Goal: Task Accomplishment & Management: Manage account settings

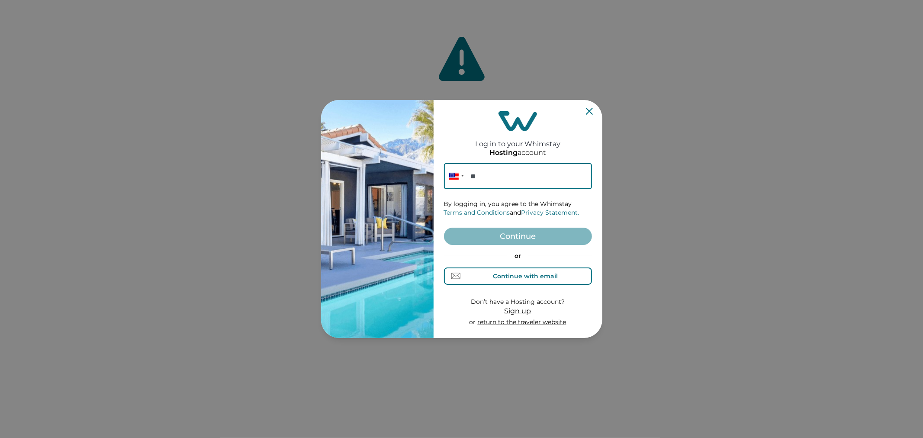
click at [504, 281] on button "Continue with email" at bounding box center [518, 275] width 148 height 17
click at [499, 182] on input at bounding box center [518, 176] width 148 height 26
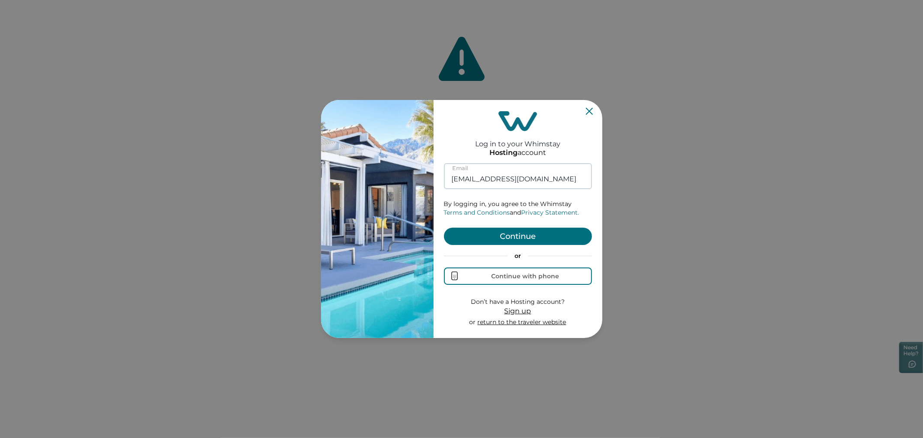
type input "[EMAIL_ADDRESS][DOMAIN_NAME]"
click at [444, 228] on button "Continue" at bounding box center [518, 236] width 148 height 17
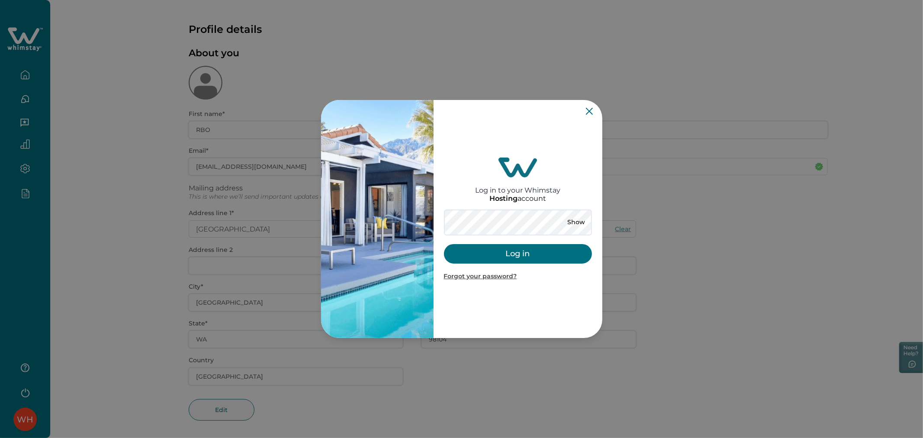
type input "**********"
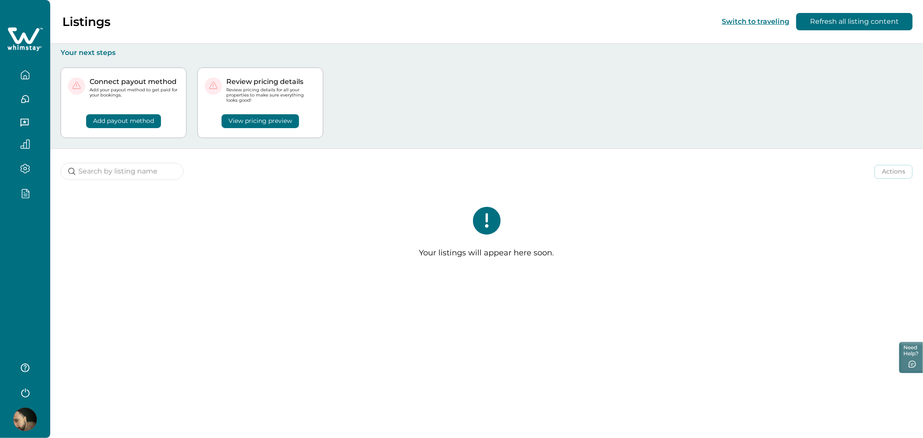
click at [31, 391] on icon "button" at bounding box center [25, 391] width 13 height 13
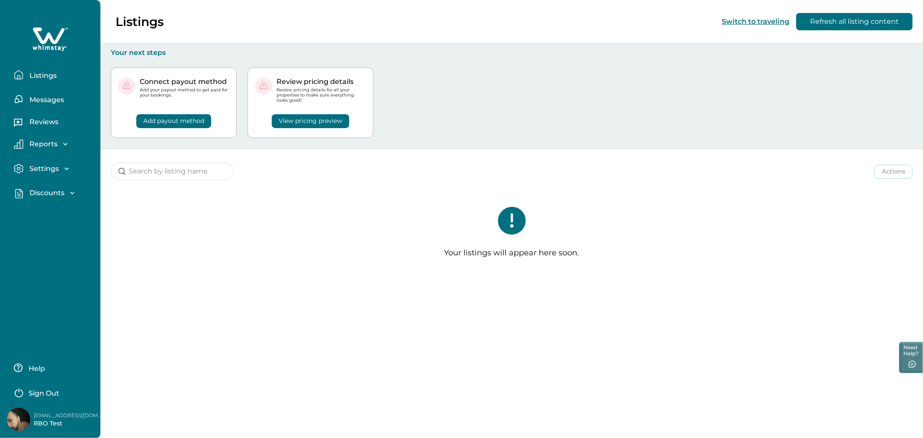
click at [31, 391] on p "Sign Out" at bounding box center [44, 393] width 31 height 9
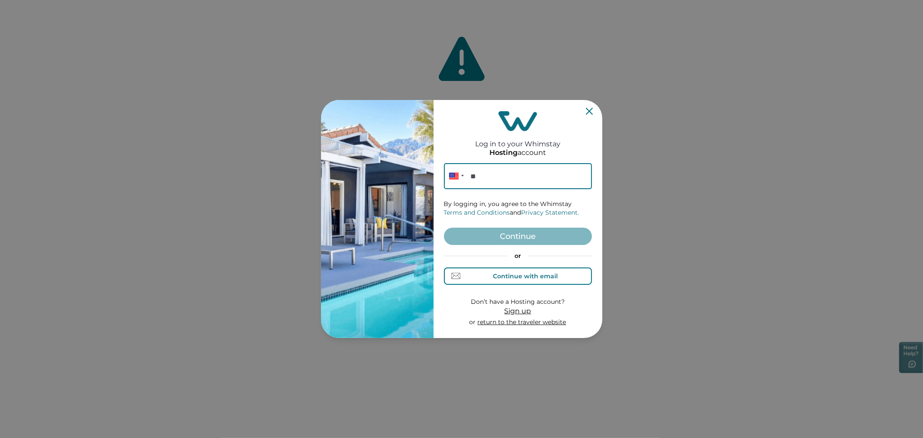
click at [487, 280] on div "Continue with email" at bounding box center [518, 275] width 80 height 9
click at [483, 180] on input at bounding box center [518, 176] width 148 height 26
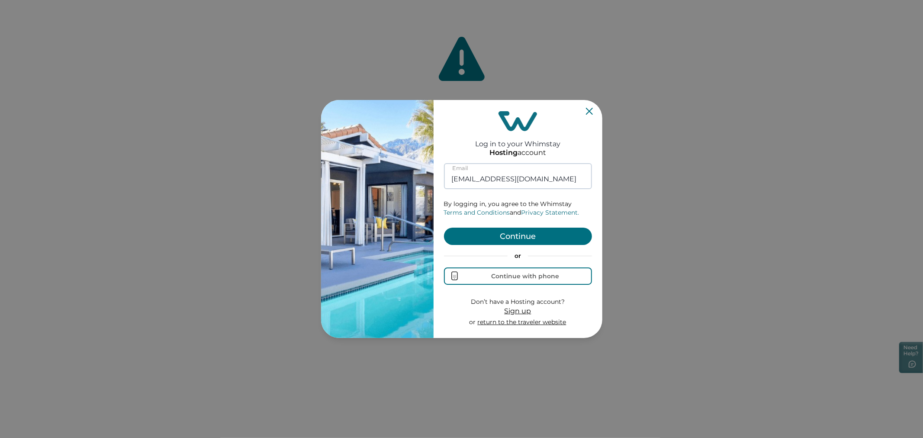
click at [444, 228] on button "Continue" at bounding box center [518, 236] width 148 height 17
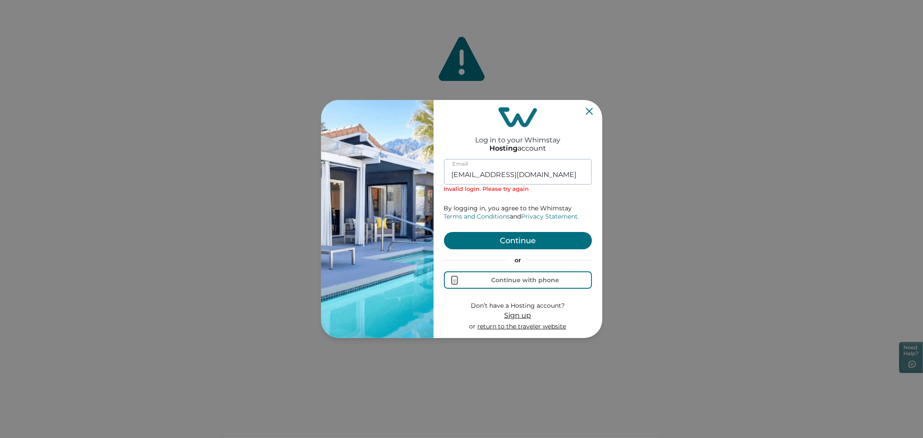
click at [559, 180] on input "rbo22@yopmail.co" at bounding box center [518, 172] width 148 height 26
type input "rbo22@yopmail.com"
click at [444, 232] on button "Continue" at bounding box center [518, 240] width 148 height 17
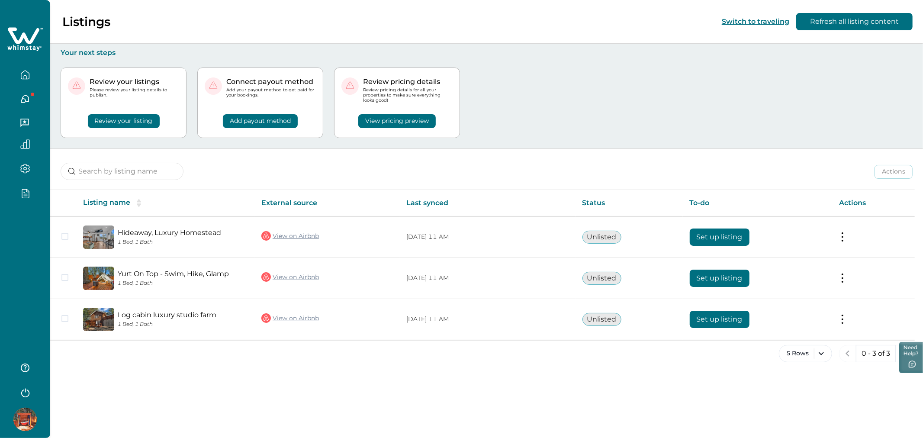
click at [31, 411] on img at bounding box center [24, 419] width 23 height 23
click at [133, 401] on div "Listings Switch to traveling Refresh all listing content Your next steps Review…" at bounding box center [486, 219] width 873 height 438
click at [35, 411] on div at bounding box center [24, 419] width 23 height 23
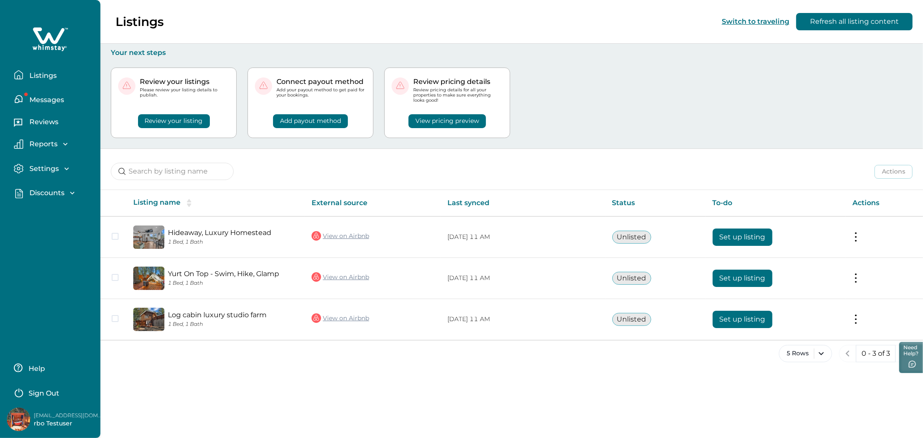
click at [51, 417] on p "rbo22@yopmail.com" at bounding box center [68, 415] width 69 height 9
click at [41, 416] on p "rbo22@yopmail.com" at bounding box center [68, 415] width 69 height 9
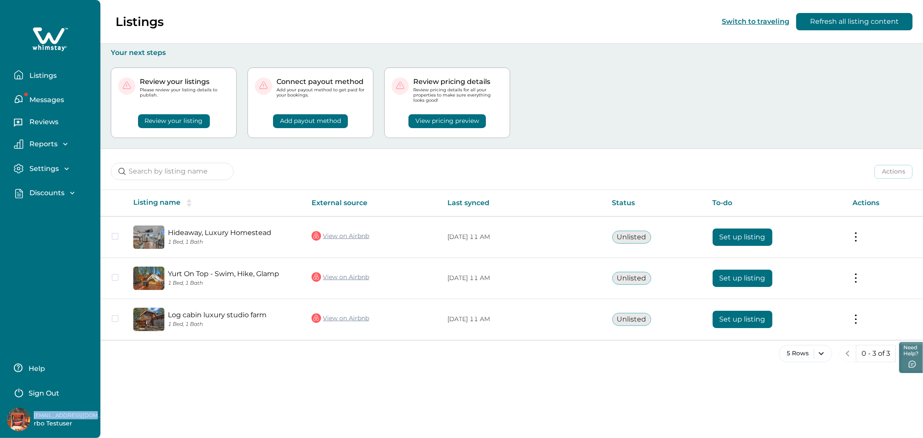
click at [41, 416] on p "rbo22@yopmail.com" at bounding box center [68, 415] width 69 height 9
copy p "rbo22@yopmail.com"
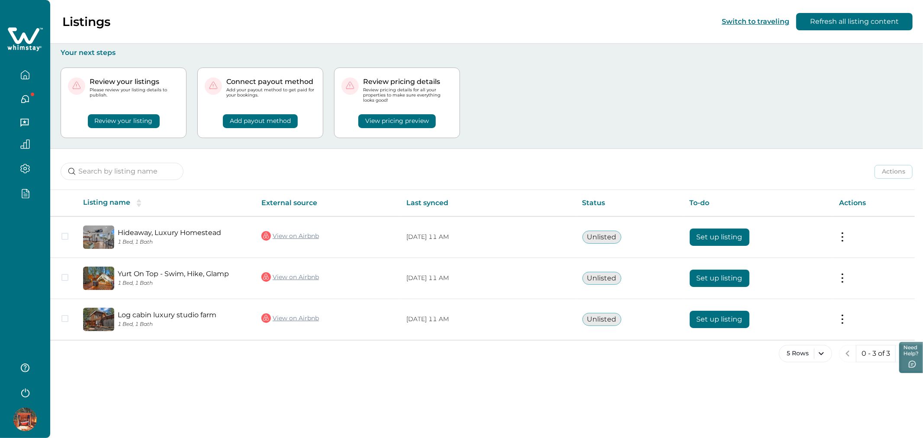
click at [163, 429] on div "Listings Switch to traveling Refresh all listing content Your next steps Review…" at bounding box center [486, 219] width 873 height 438
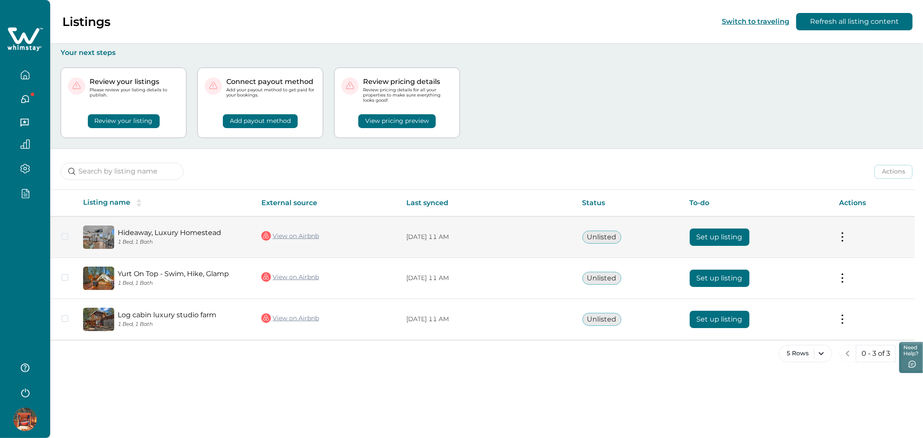
click at [292, 238] on link "View on Airbnb" at bounding box center [290, 235] width 58 height 11
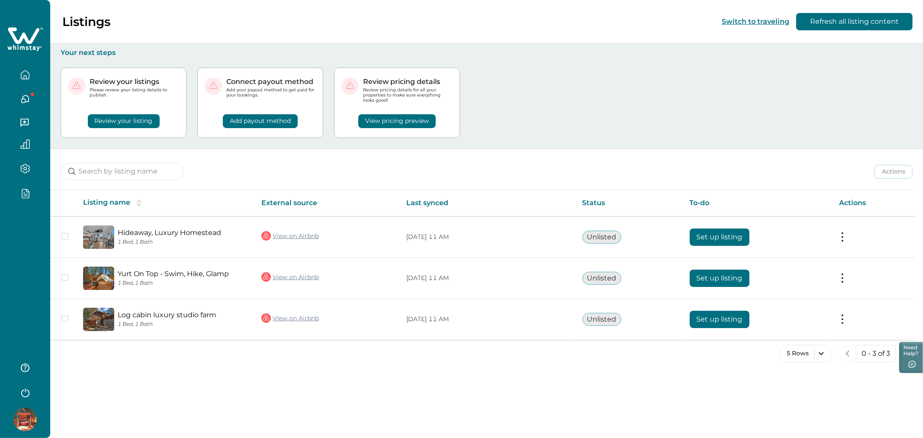
click at [22, 398] on icon "button" at bounding box center [25, 391] width 13 height 13
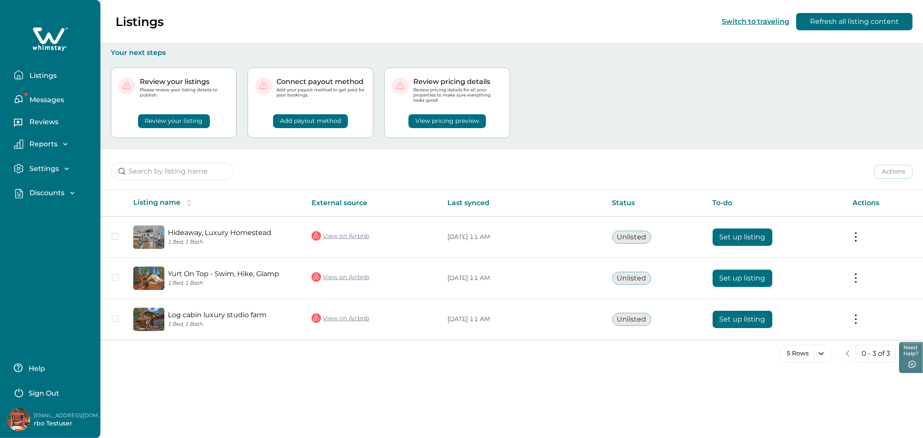
click at [32, 395] on p "Sign Out" at bounding box center [44, 393] width 31 height 9
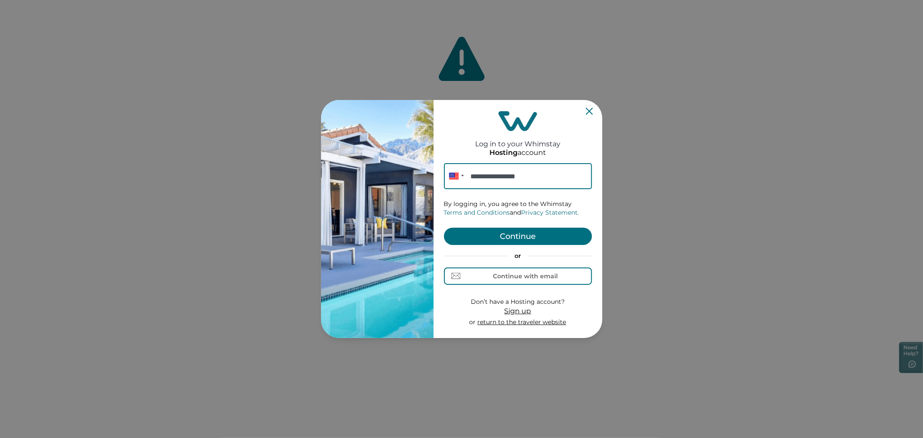
type input "**********"
click at [535, 229] on button "Continue" at bounding box center [518, 236] width 148 height 17
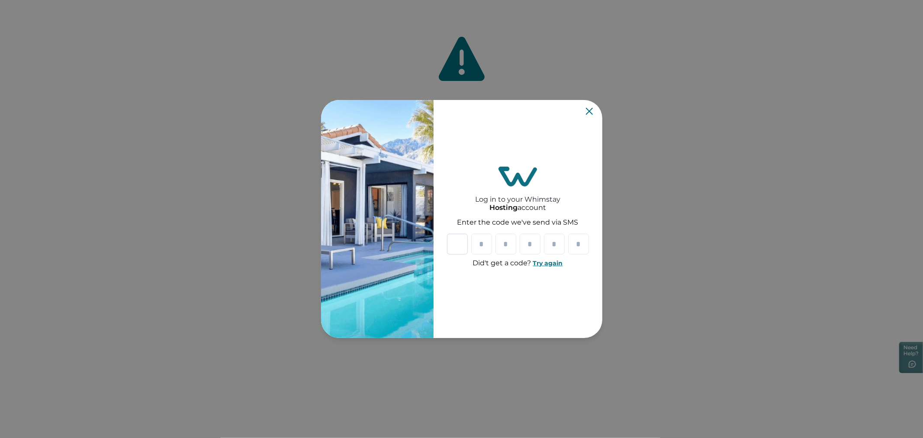
type input "*"
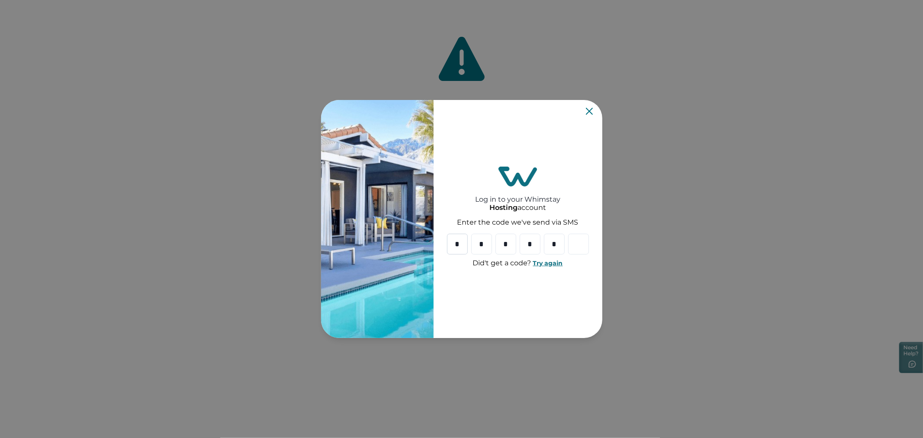
type input "*"
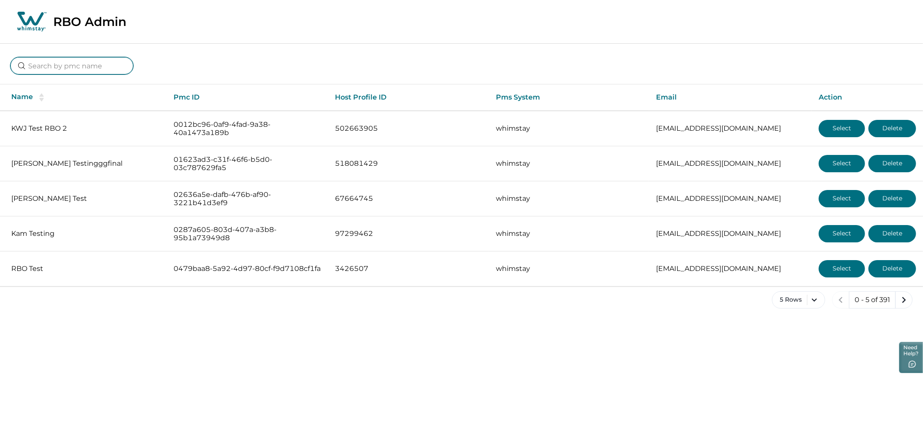
click at [97, 71] on input at bounding box center [71, 65] width 123 height 17
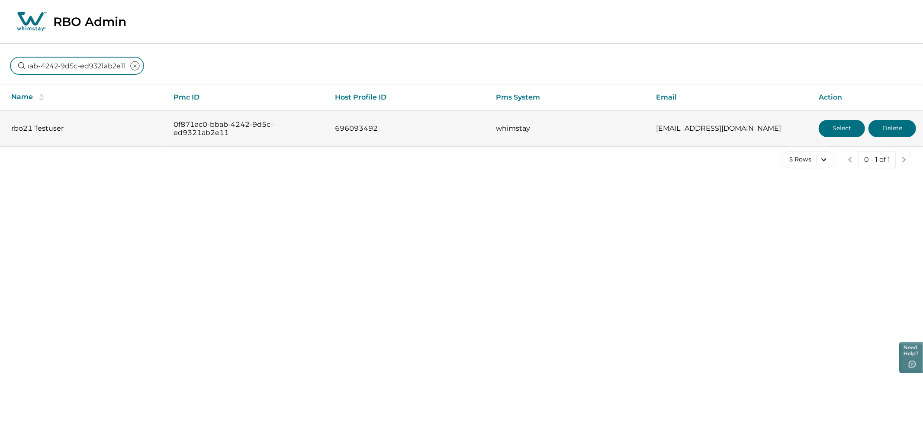
type input "0f871ac0-bbab-4242-9d5c-ed9321ab2e11"
click at [836, 126] on button "Select" at bounding box center [842, 128] width 46 height 17
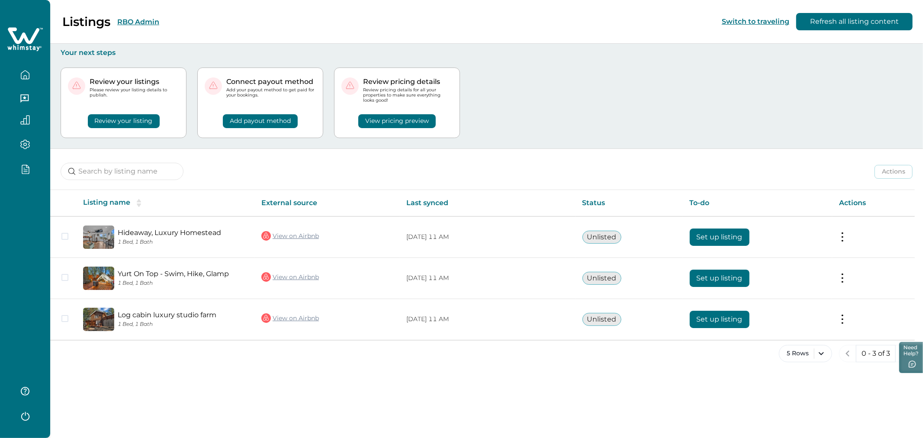
click at [127, 19] on button "RBO Admin" at bounding box center [138, 22] width 42 height 8
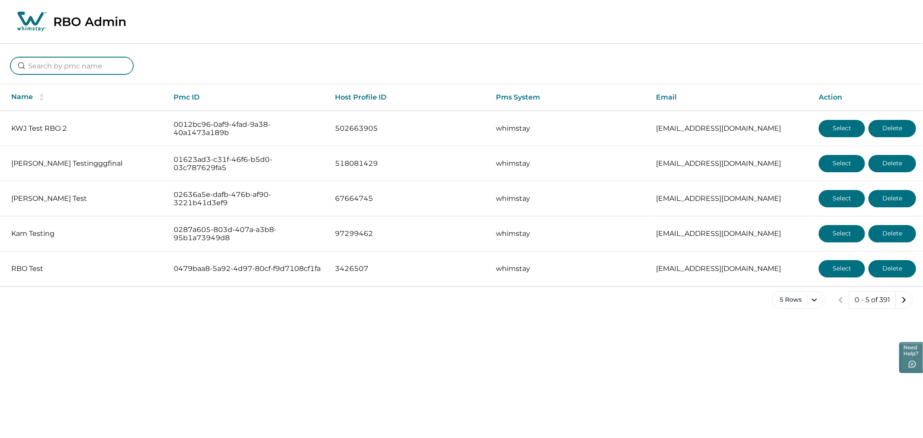
click at [68, 61] on input at bounding box center [71, 65] width 123 height 17
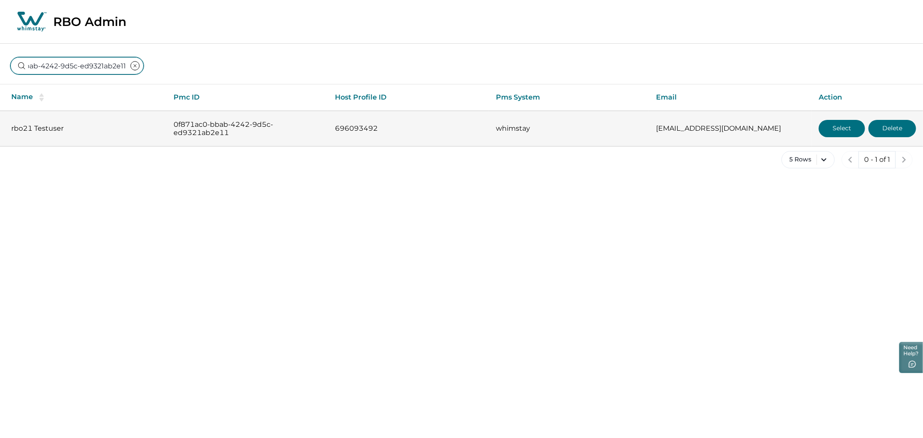
type input "0f871ac0-bbab-4242-9d5c-ed9321ab2e11"
click at [832, 120] on button "Select" at bounding box center [842, 128] width 46 height 17
